Goal: Transaction & Acquisition: Subscribe to service/newsletter

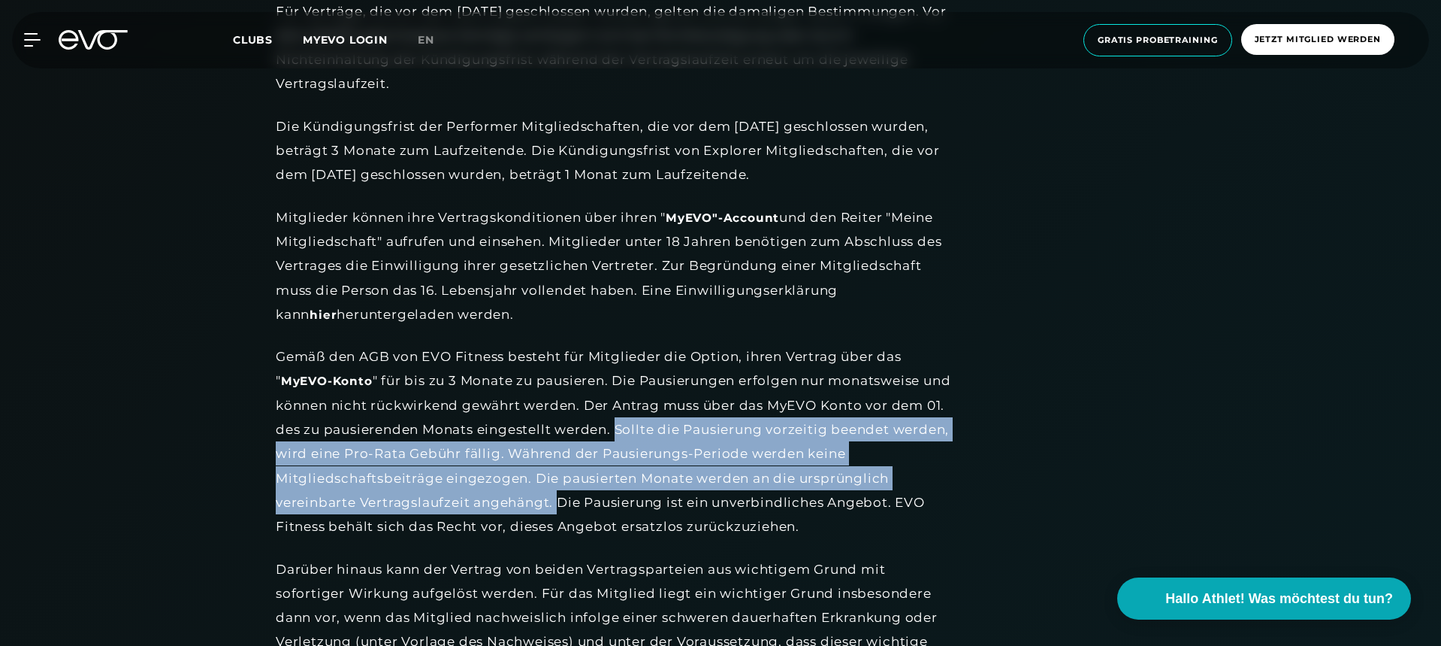
scroll to position [86, 0]
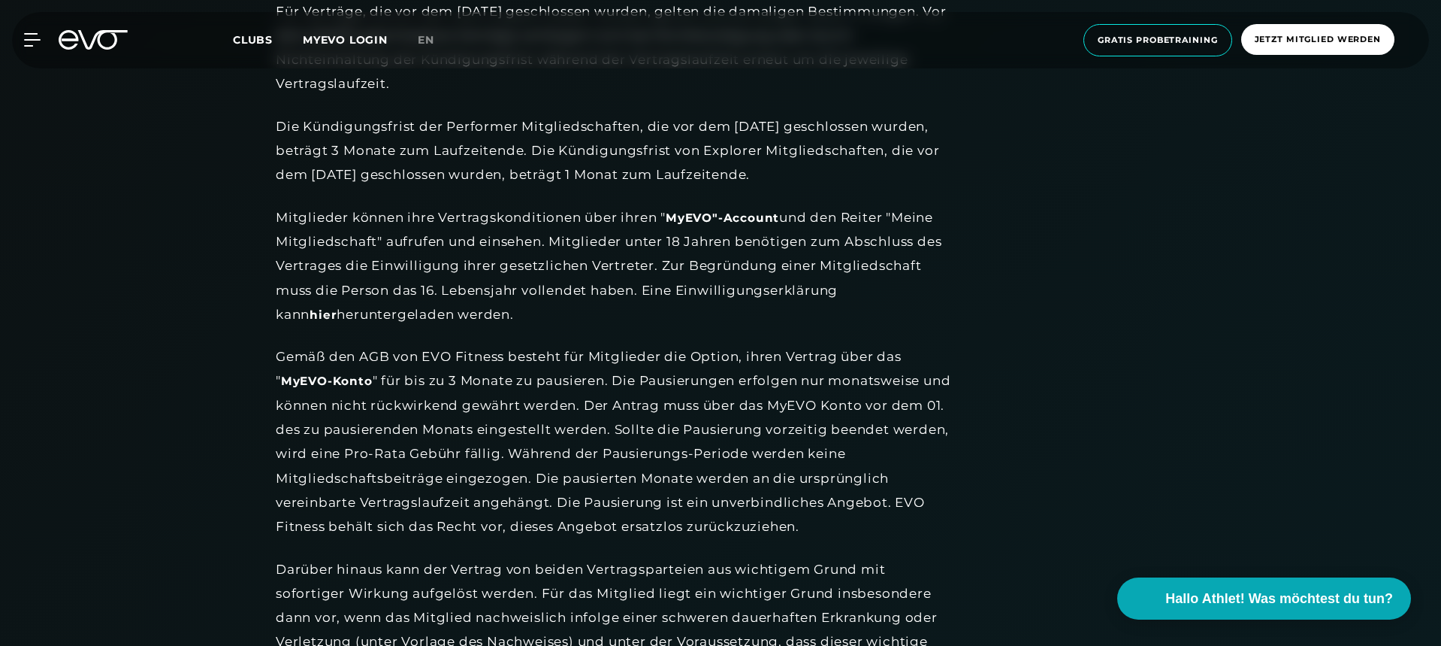
click at [24, 47] on div "MyEVO Login Über EVO Mitgliedschaften Probetraining TAGESPASS EVO Studios [GEOG…" at bounding box center [720, 40] width 1435 height 56
click at [29, 38] on icon at bounding box center [35, 40] width 22 height 14
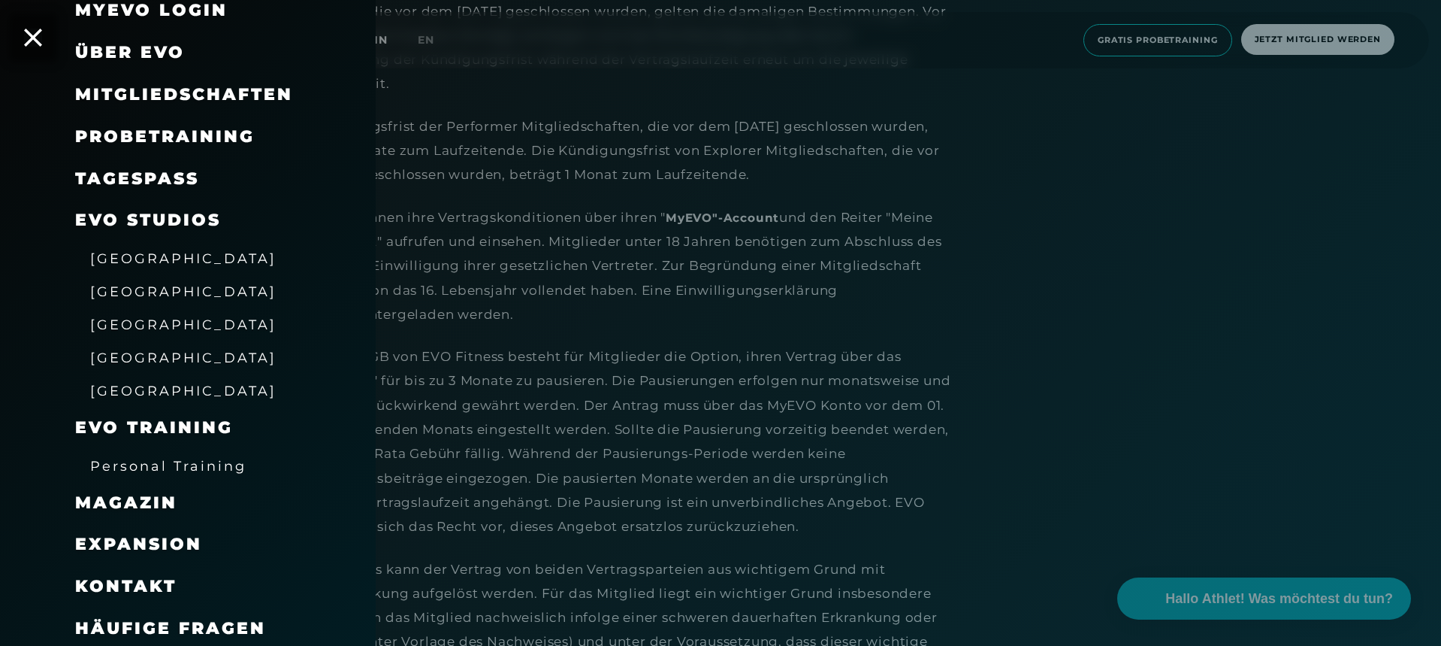
click at [132, 132] on span "Probetraining" at bounding box center [165, 136] width 180 height 20
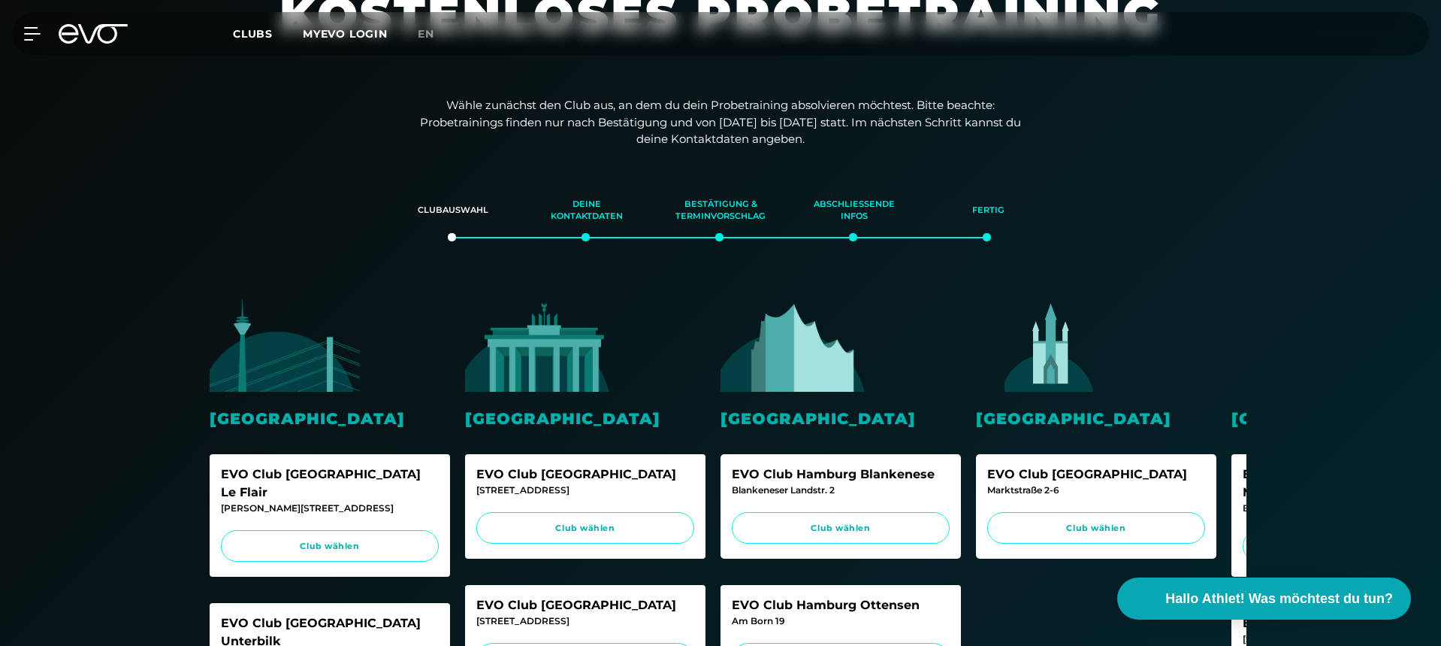
scroll to position [243, 0]
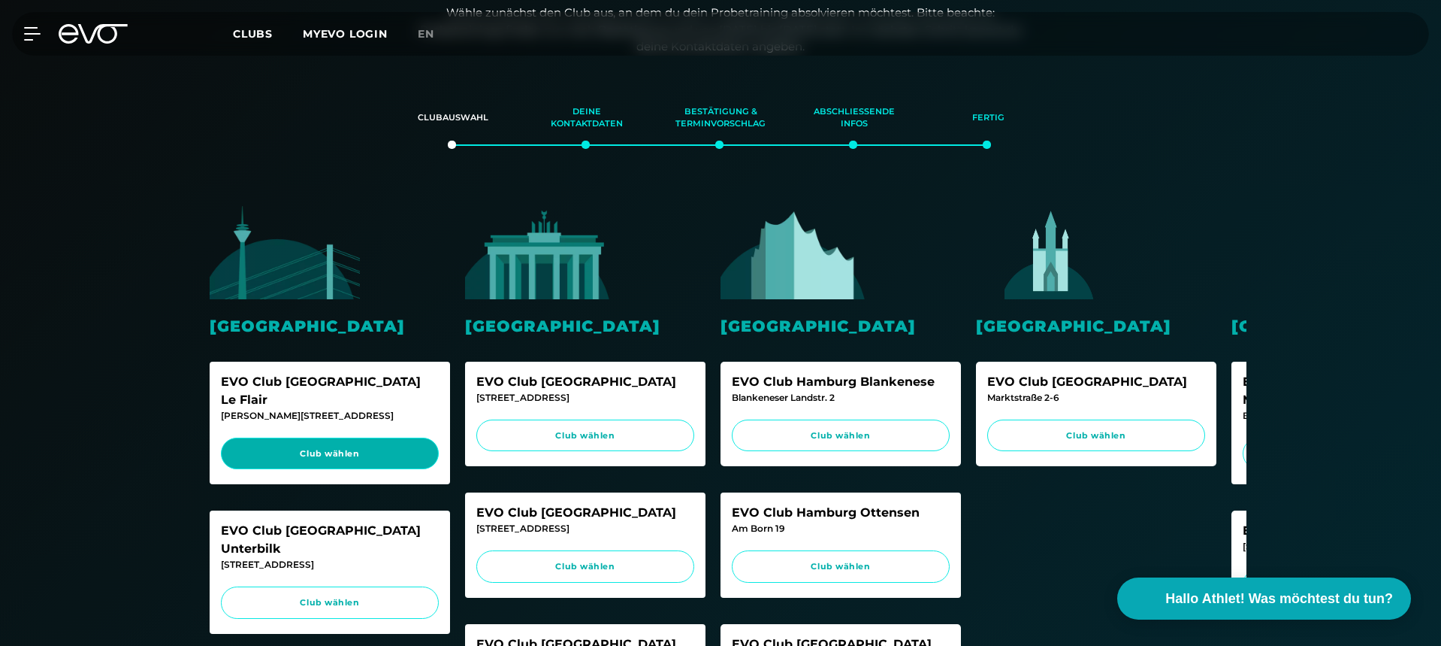
click at [359, 437] on link "Club wählen" at bounding box center [330, 453] width 218 height 32
click at [105, 36] on icon at bounding box center [93, 34] width 69 height 20
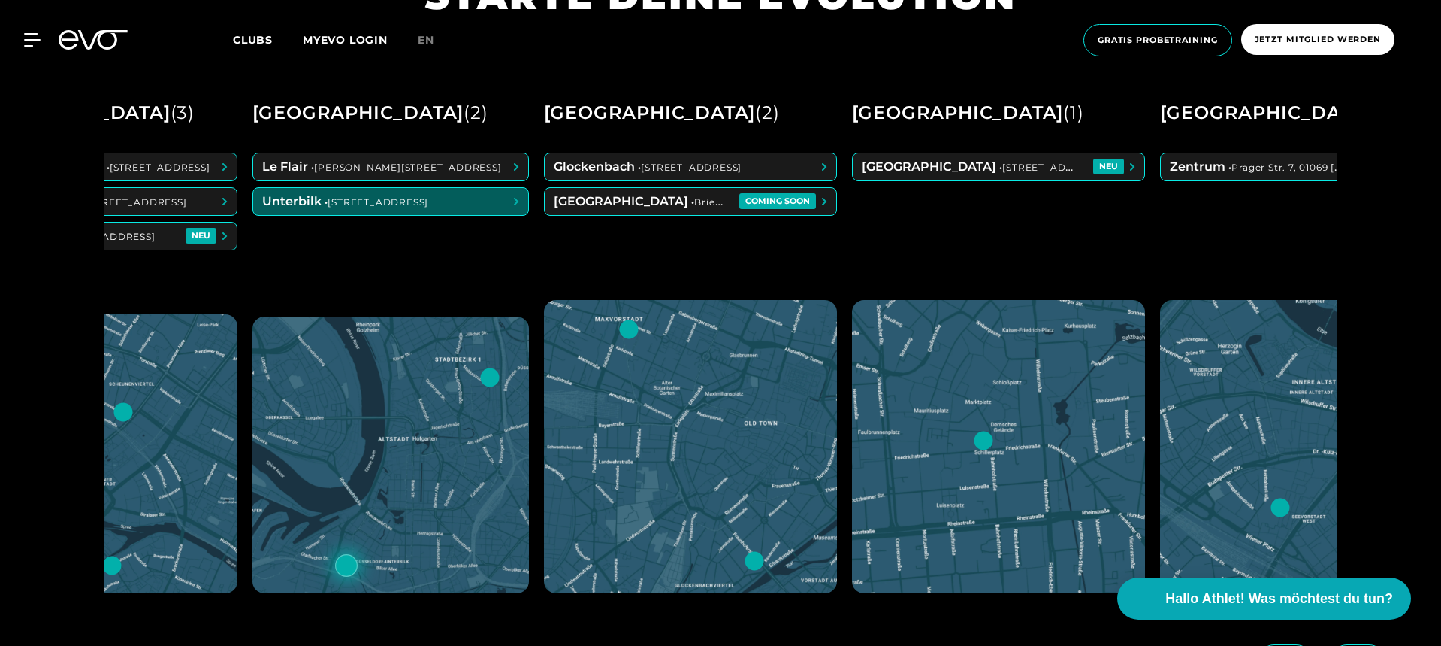
scroll to position [0, 455]
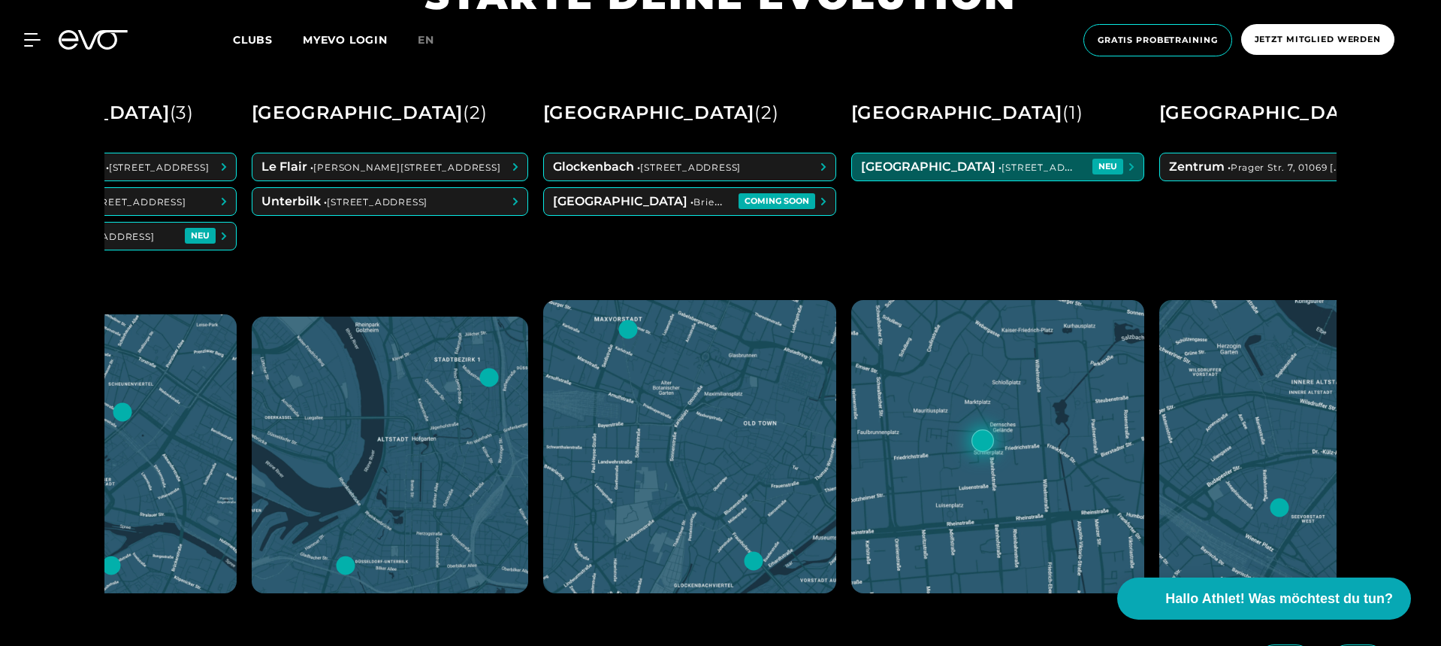
click at [936, 156] on span at bounding box center [998, 166] width 292 height 27
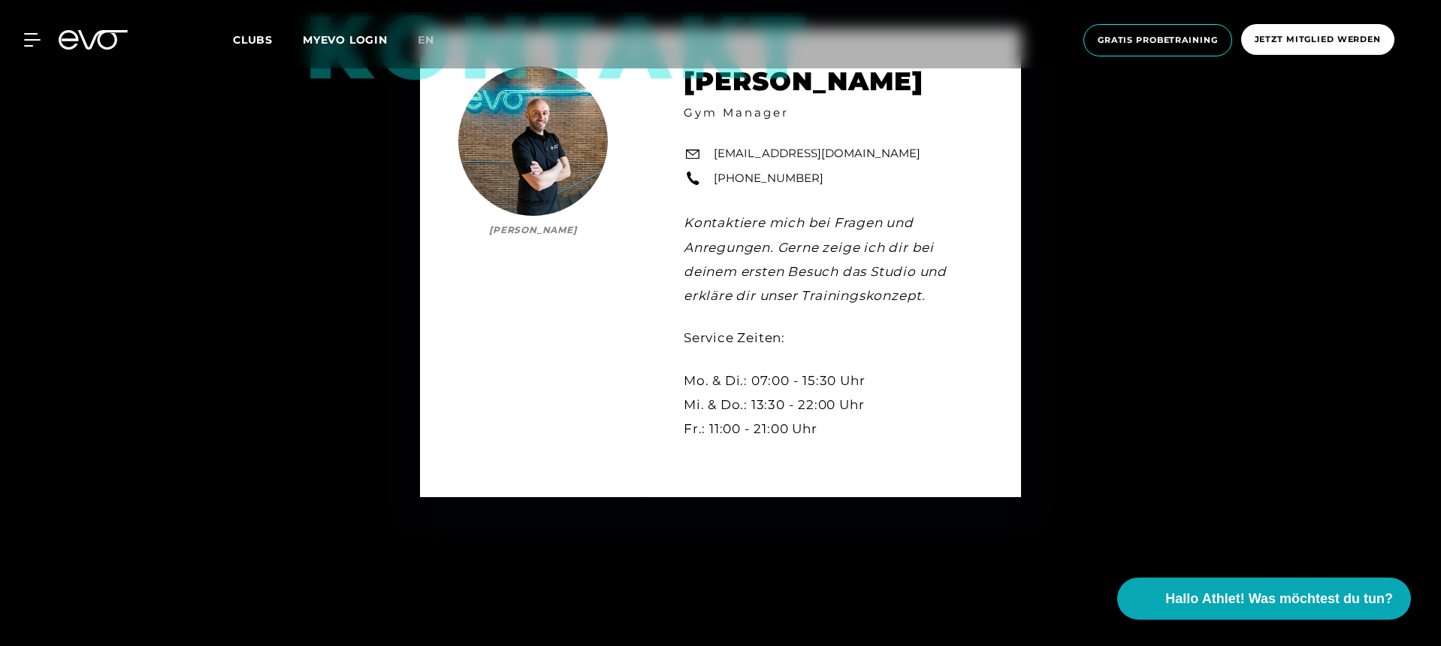
scroll to position [4796, 0]
click at [119, 36] on icon at bounding box center [93, 40] width 69 height 20
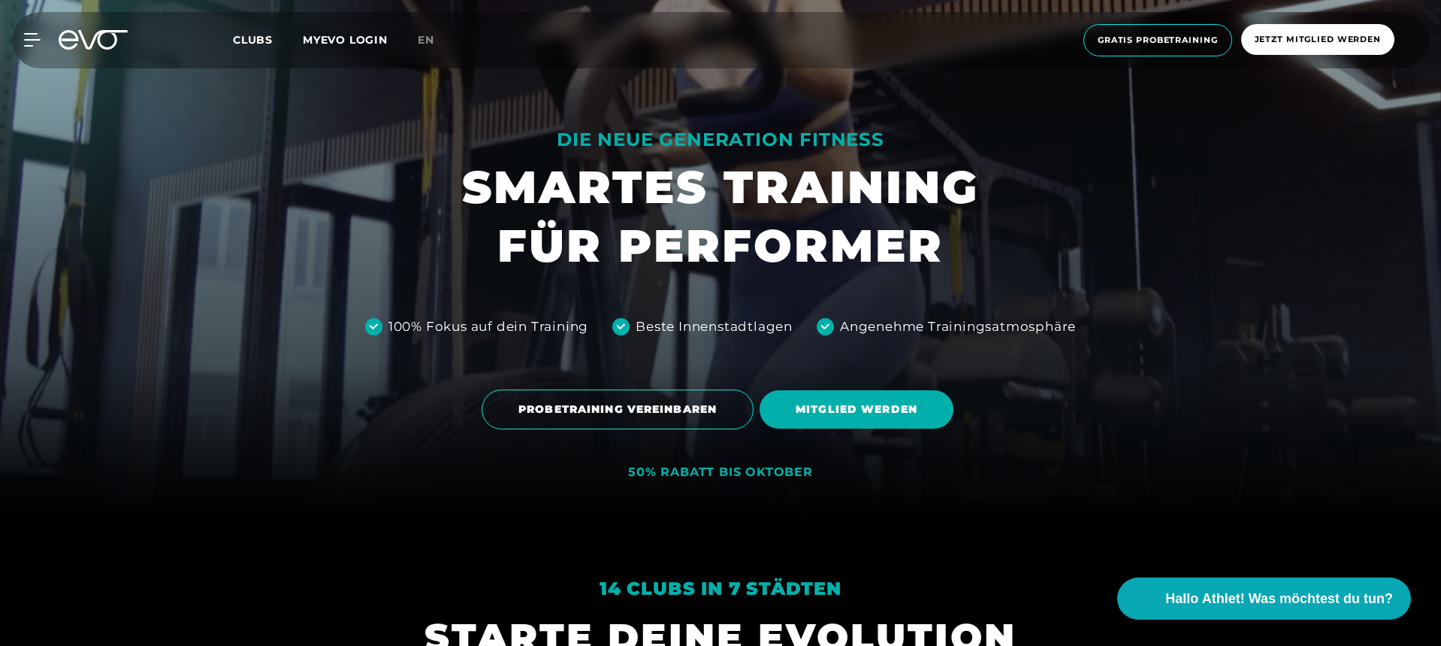
scroll to position [129, 0]
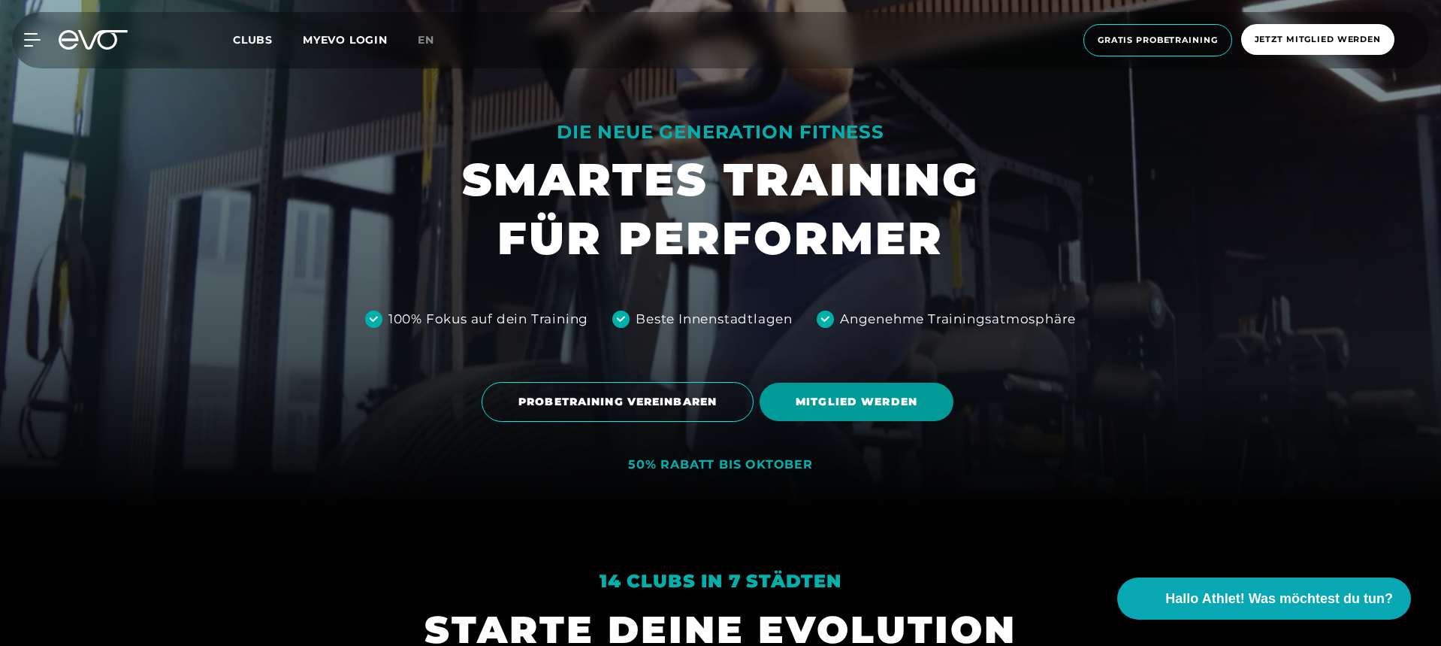
click at [854, 393] on span "MITGLIED WERDEN" at bounding box center [857, 401] width 194 height 38
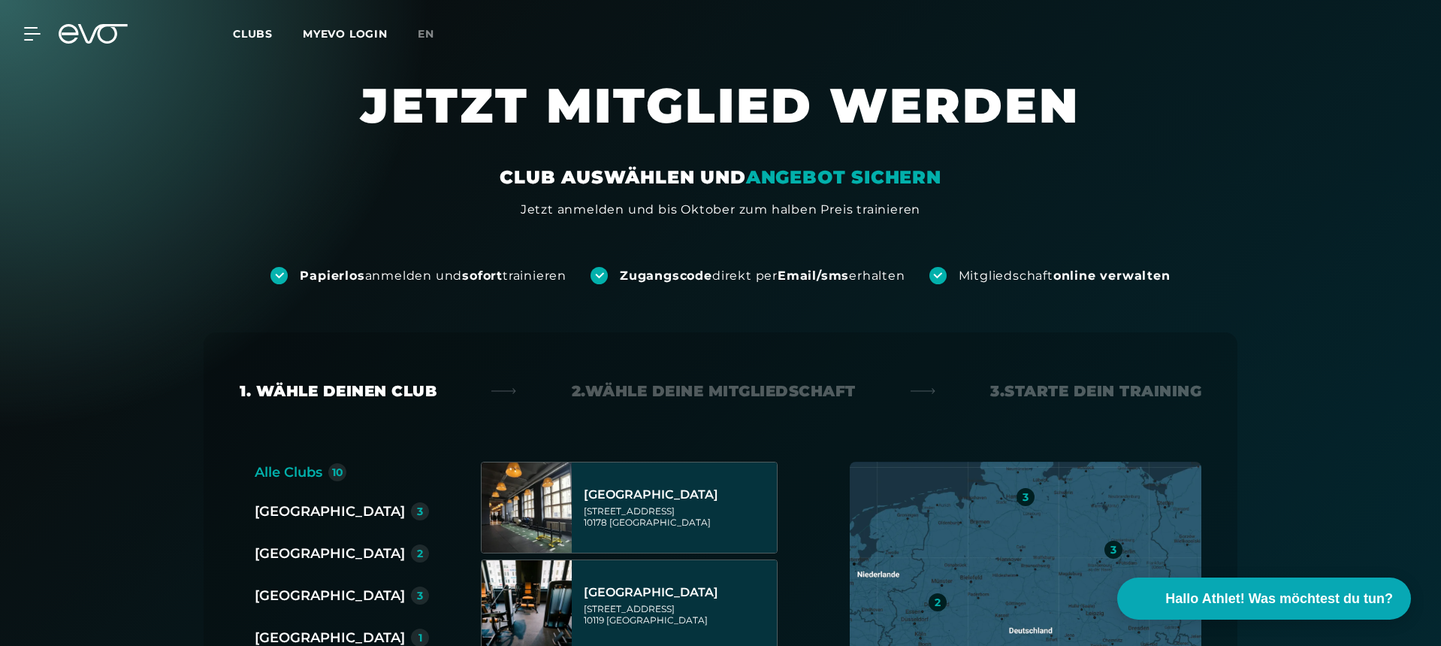
scroll to position [52, 0]
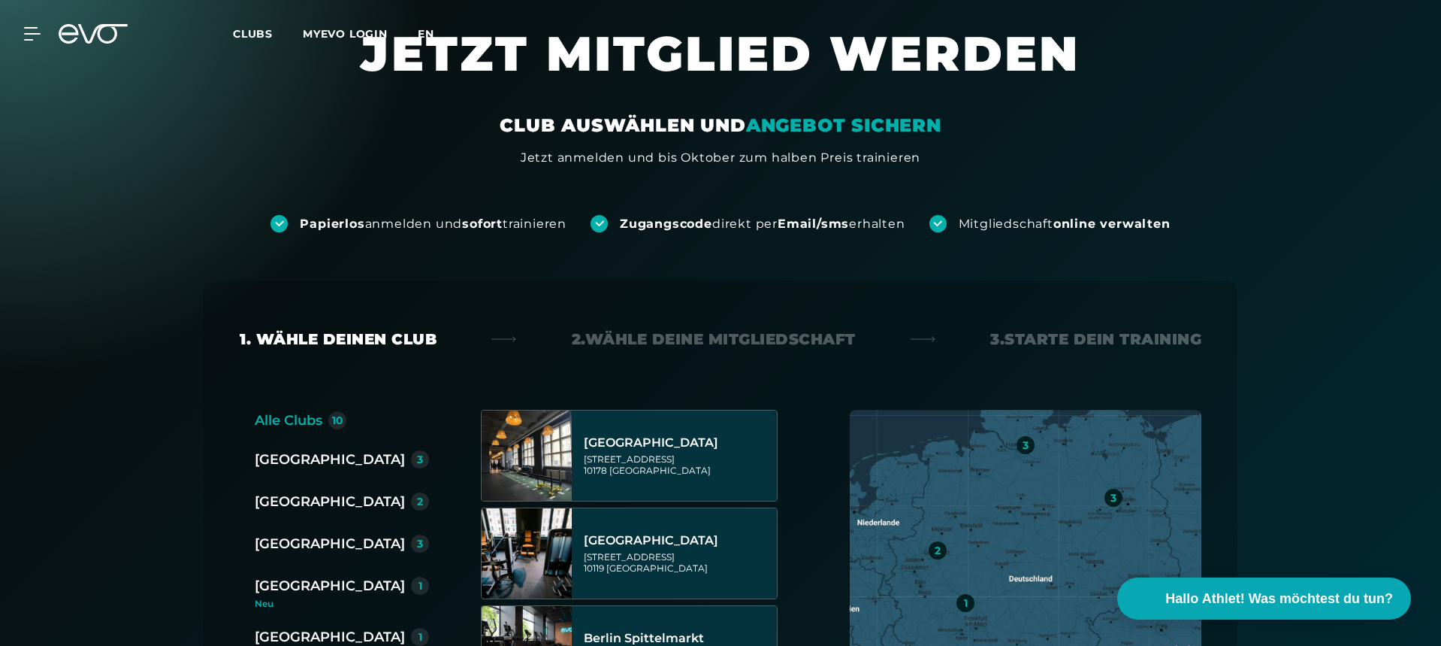
click at [422, 32] on span "en" at bounding box center [426, 34] width 17 height 14
